Goal: Task Accomplishment & Management: Manage account settings

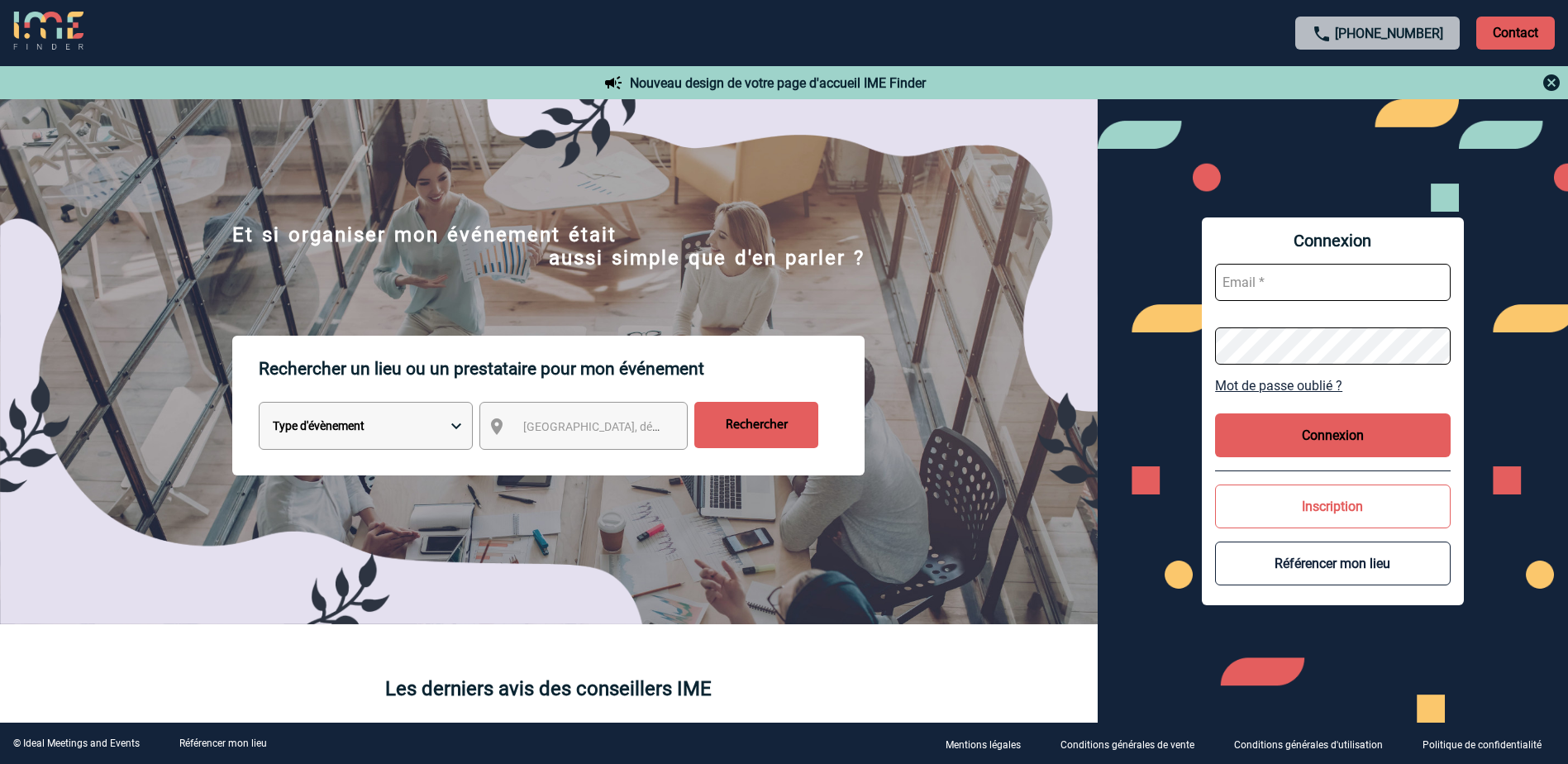
type input "[EMAIL_ADDRESS][PERSON_NAME][DOMAIN_NAME]"
click at [1350, 428] on button "Connexion" at bounding box center [1333, 435] width 235 height 43
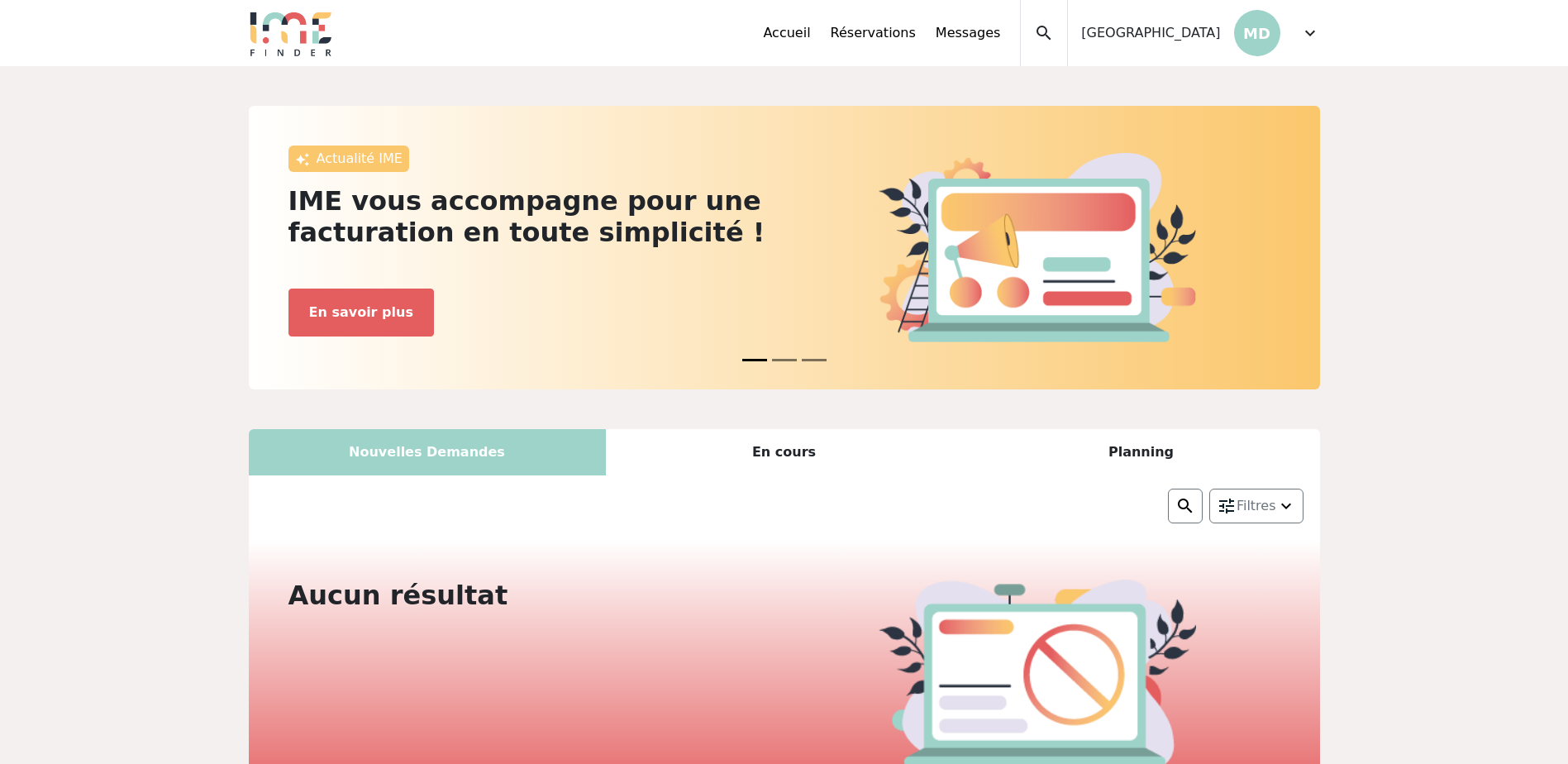
click at [1313, 29] on span "expand_more" at bounding box center [1310, 33] width 20 height 20
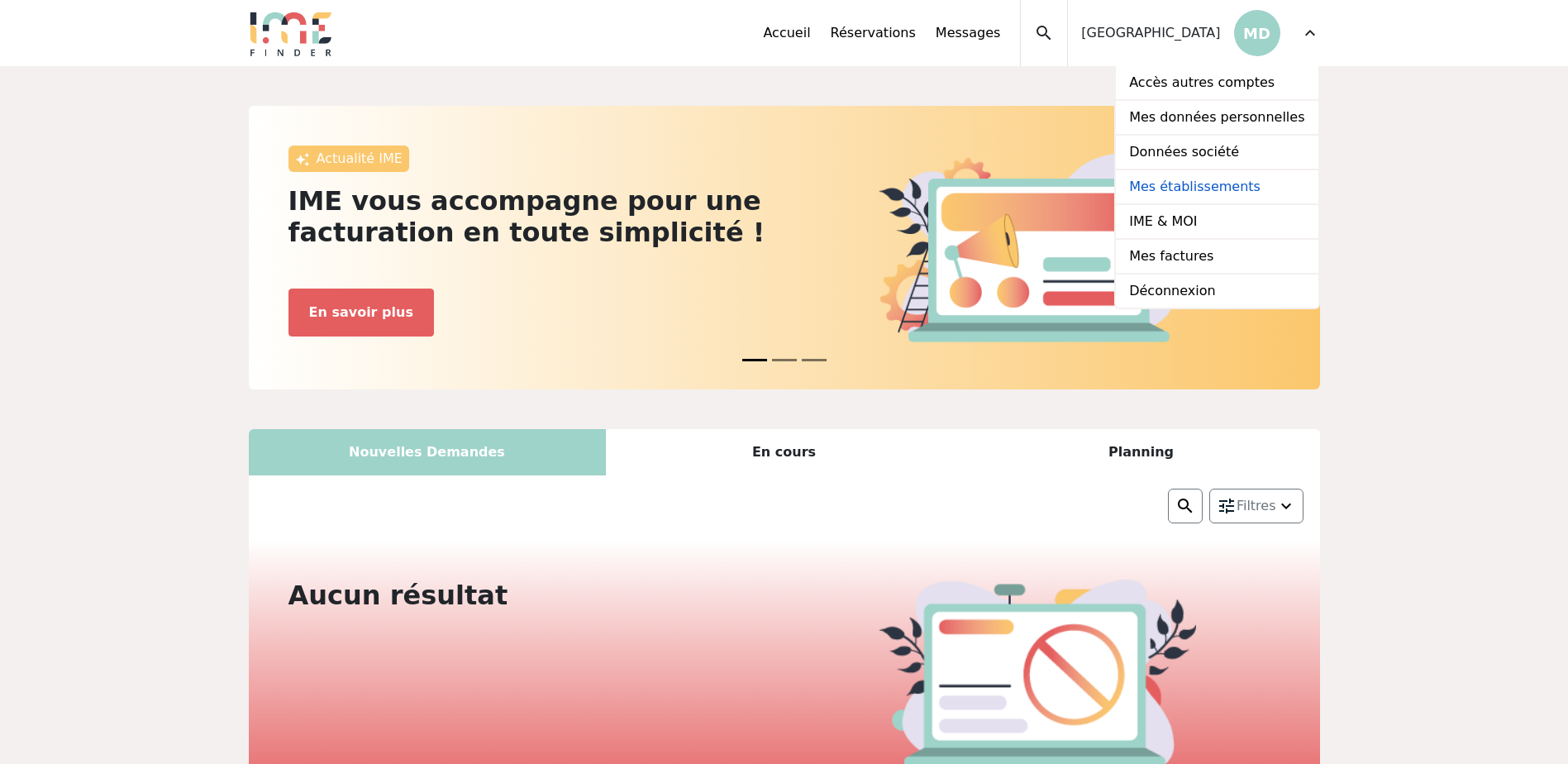
click at [1189, 174] on link "Mes établissements" at bounding box center [1216, 188] width 202 height 35
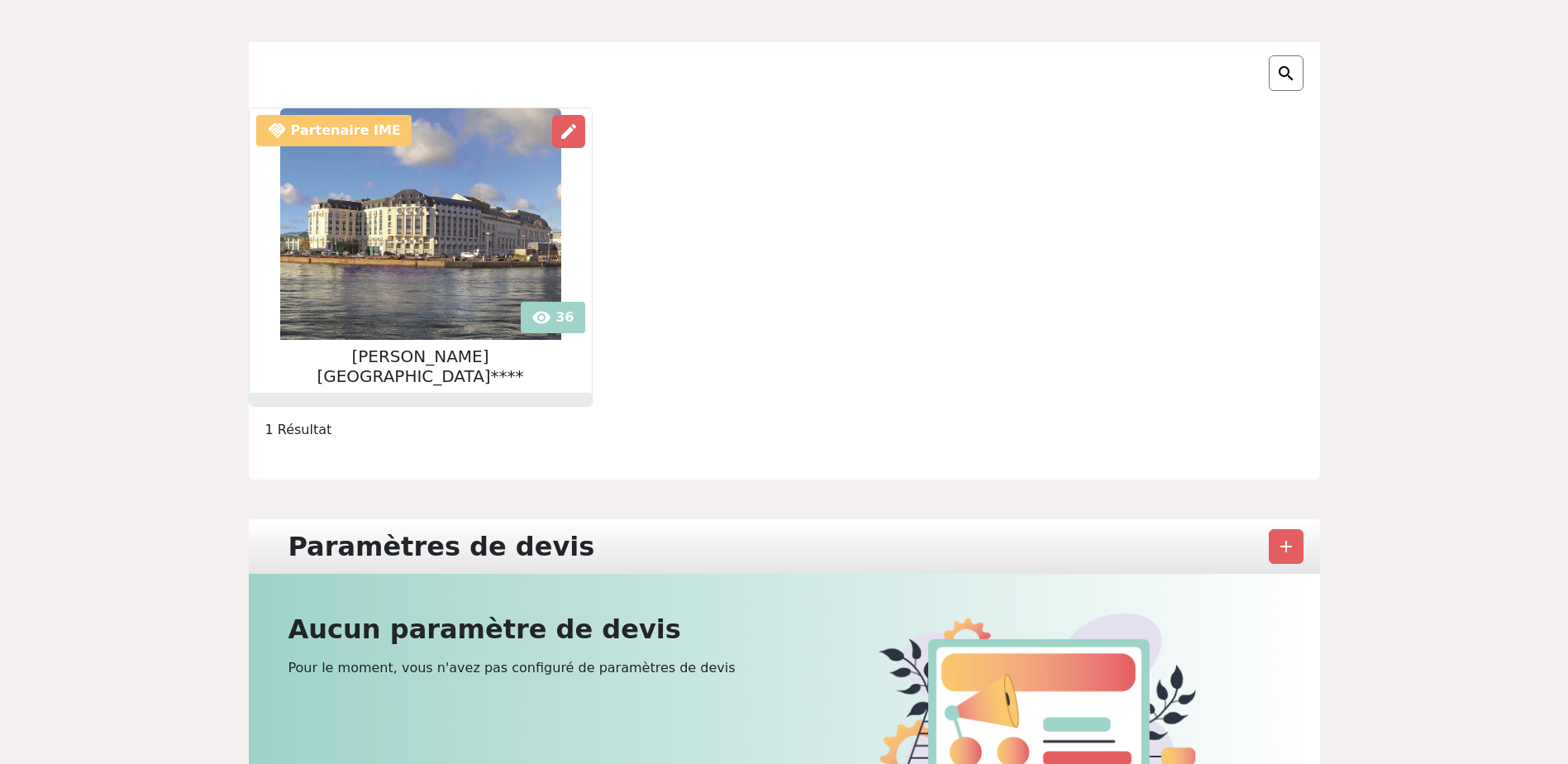
scroll to position [165, 0]
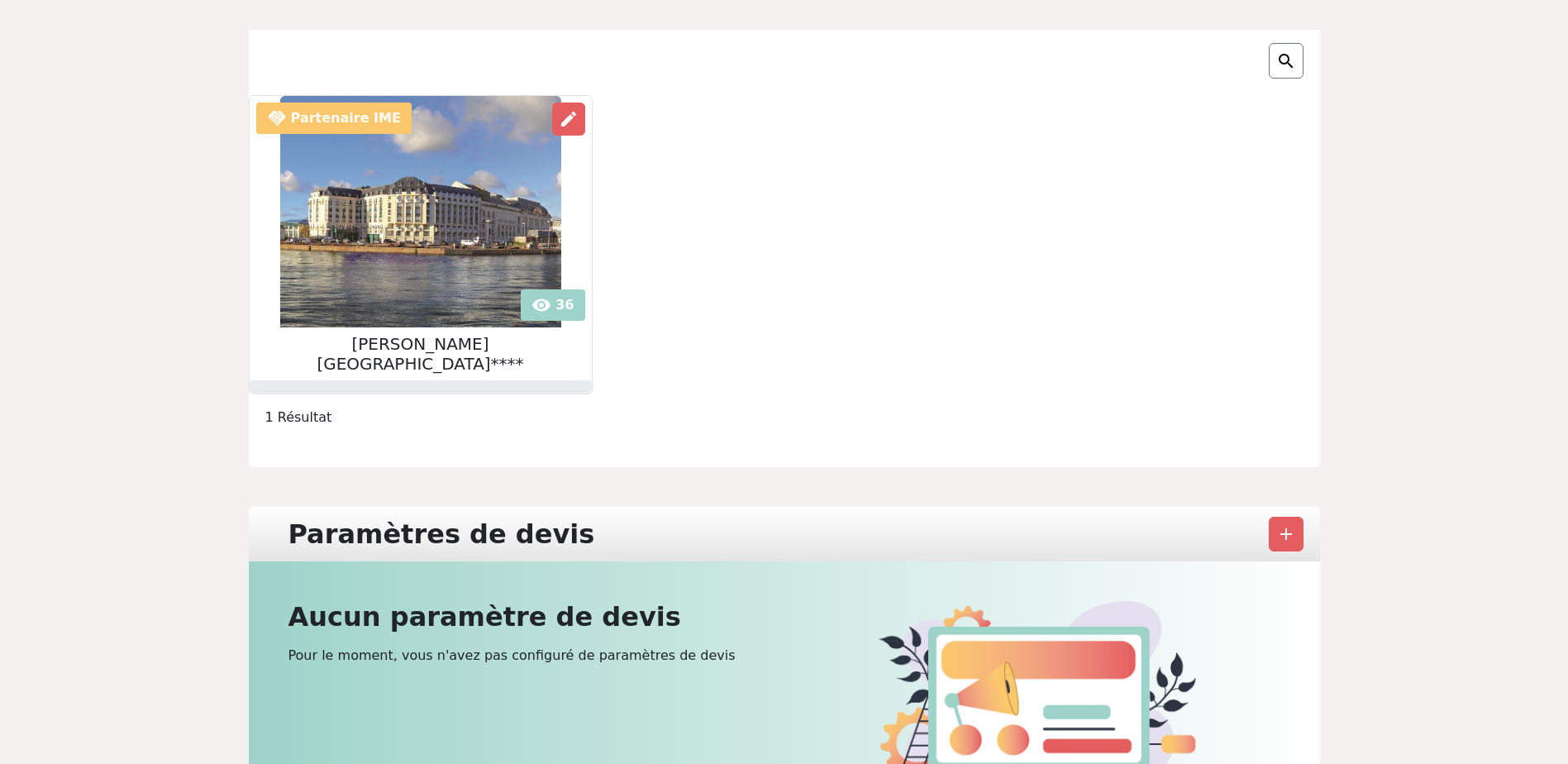
click at [527, 305] on img at bounding box center [421, 211] width 281 height 231
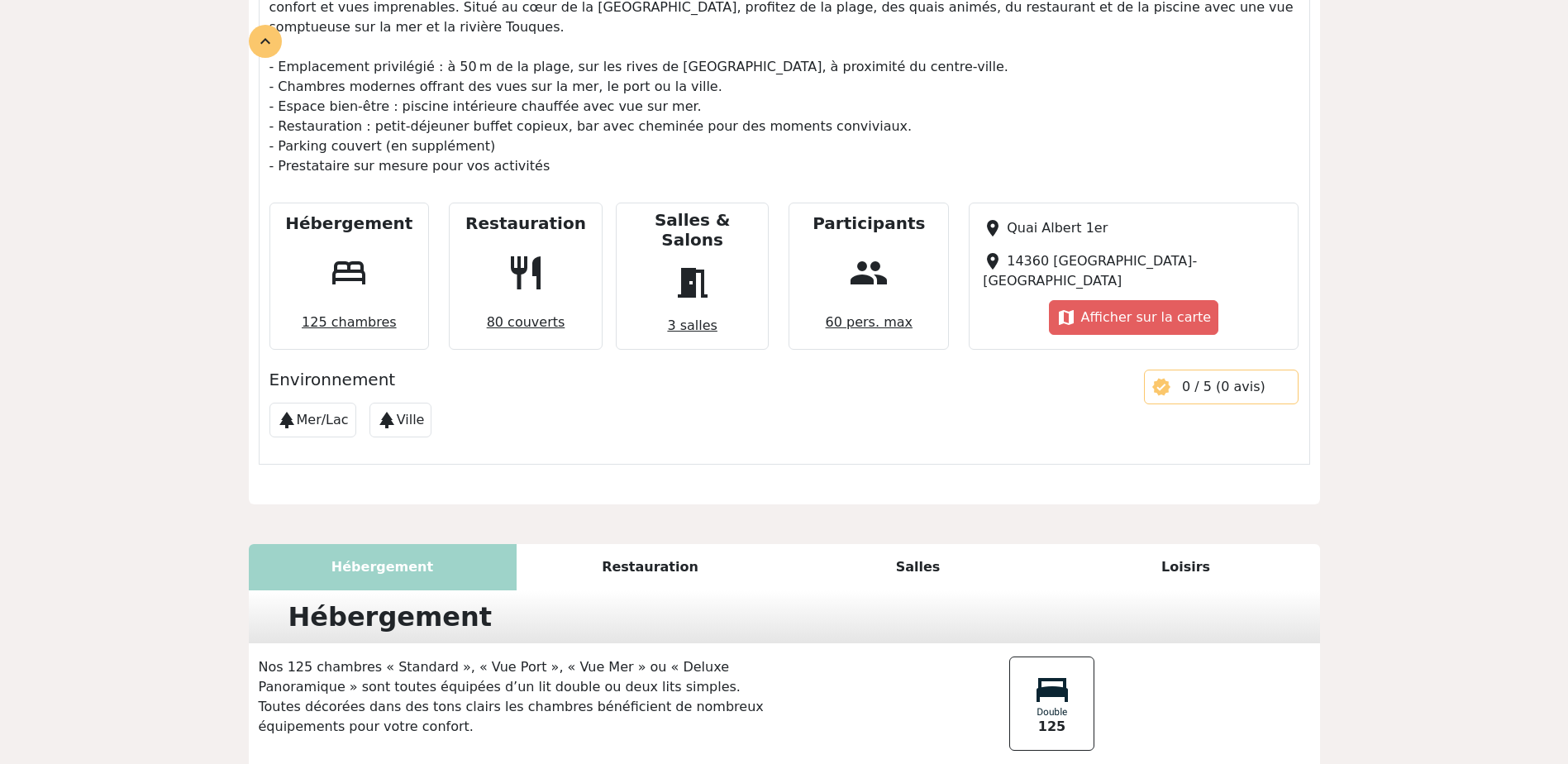
scroll to position [741, 0]
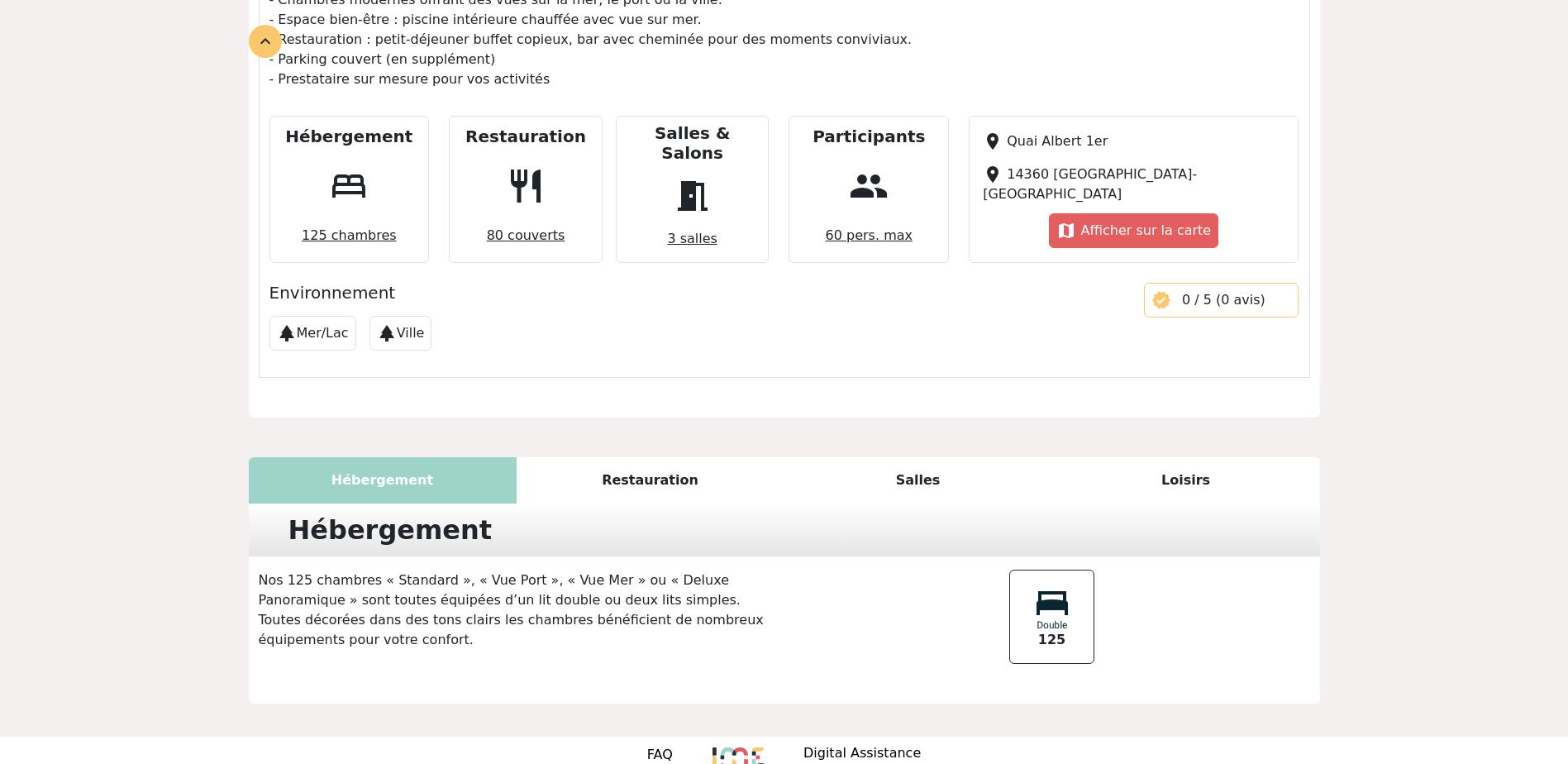
click at [912, 457] on div "Salles" at bounding box center [918, 479] width 268 height 46
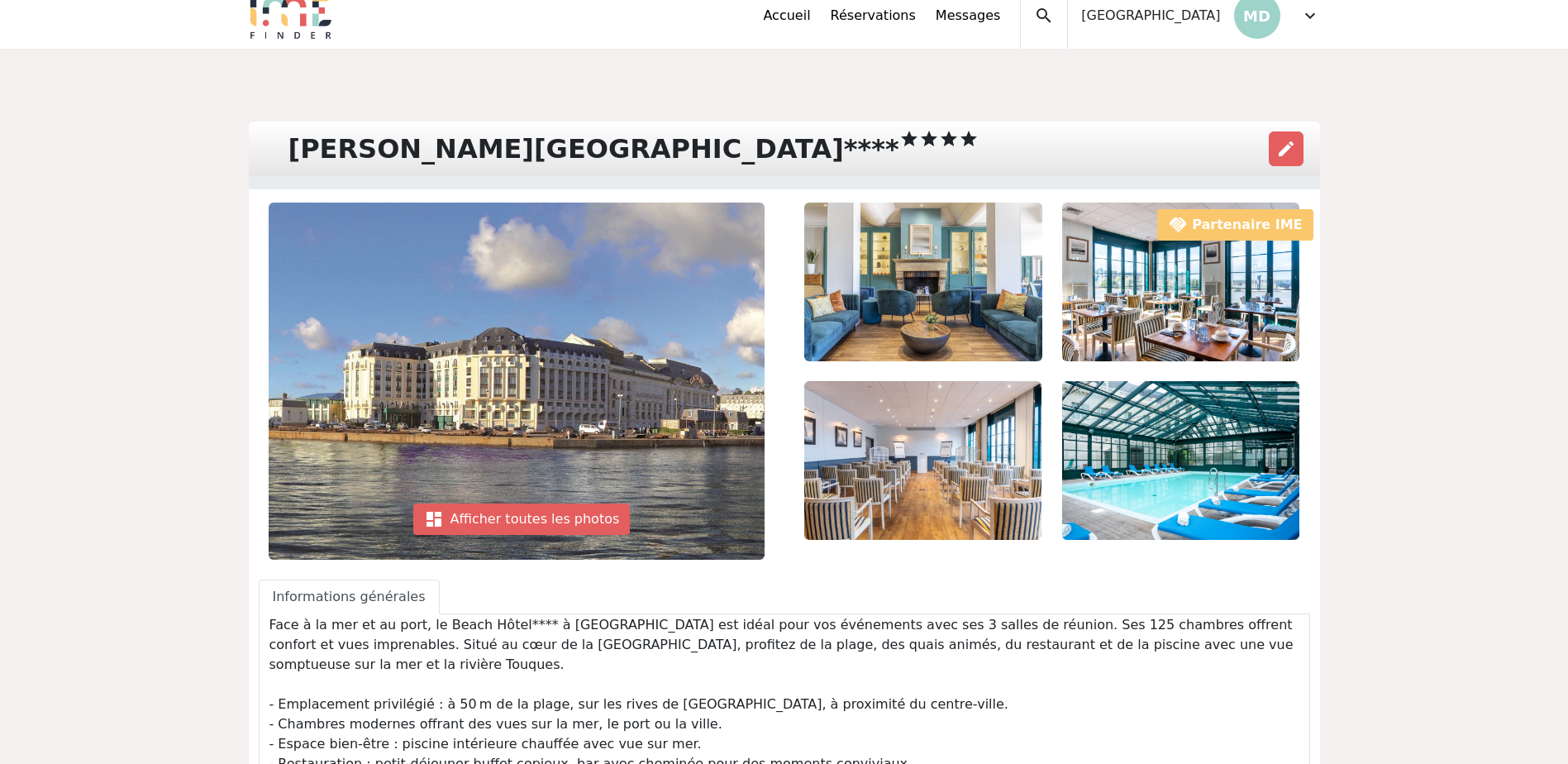
scroll to position [0, 0]
